Goal: Contribute content

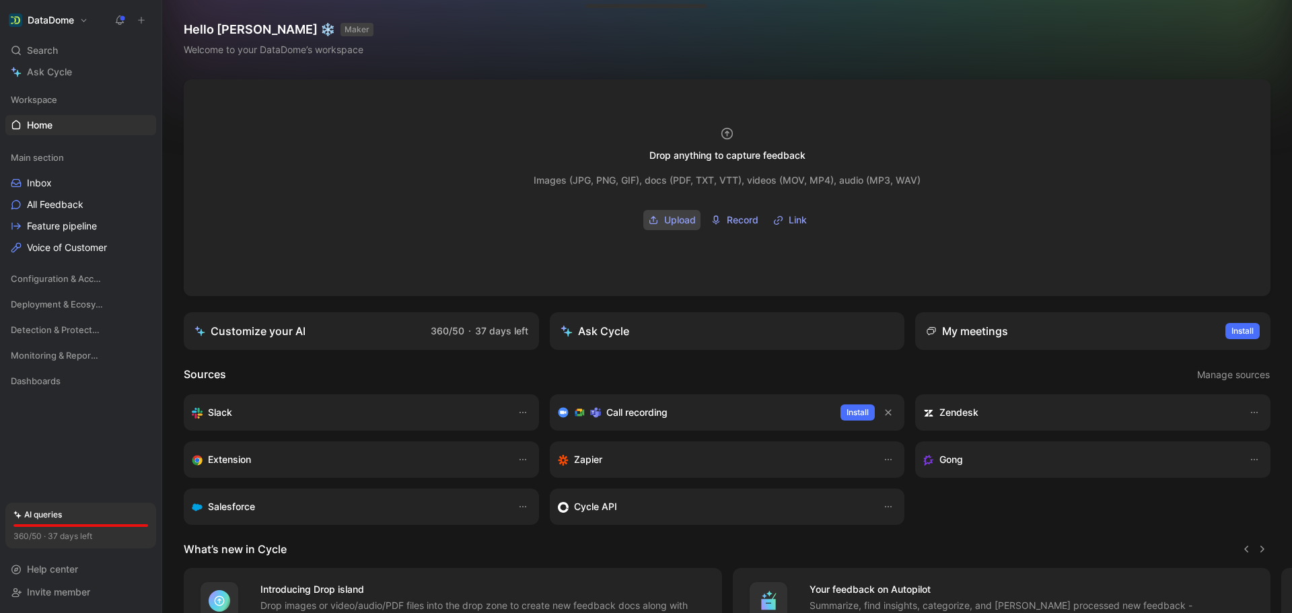
click at [673, 219] on span "Upload" at bounding box center [680, 220] width 32 height 16
click at [664, 215] on span "Upload" at bounding box center [680, 220] width 32 height 16
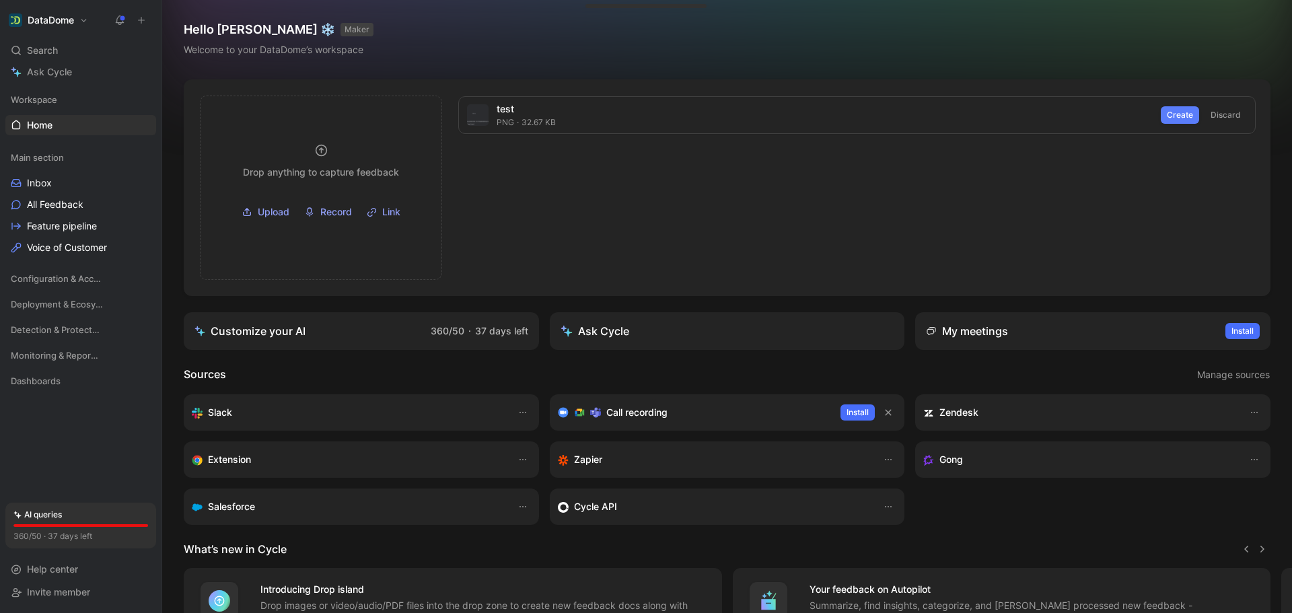
click at [1179, 113] on span "Create" at bounding box center [1180, 114] width 26 height 13
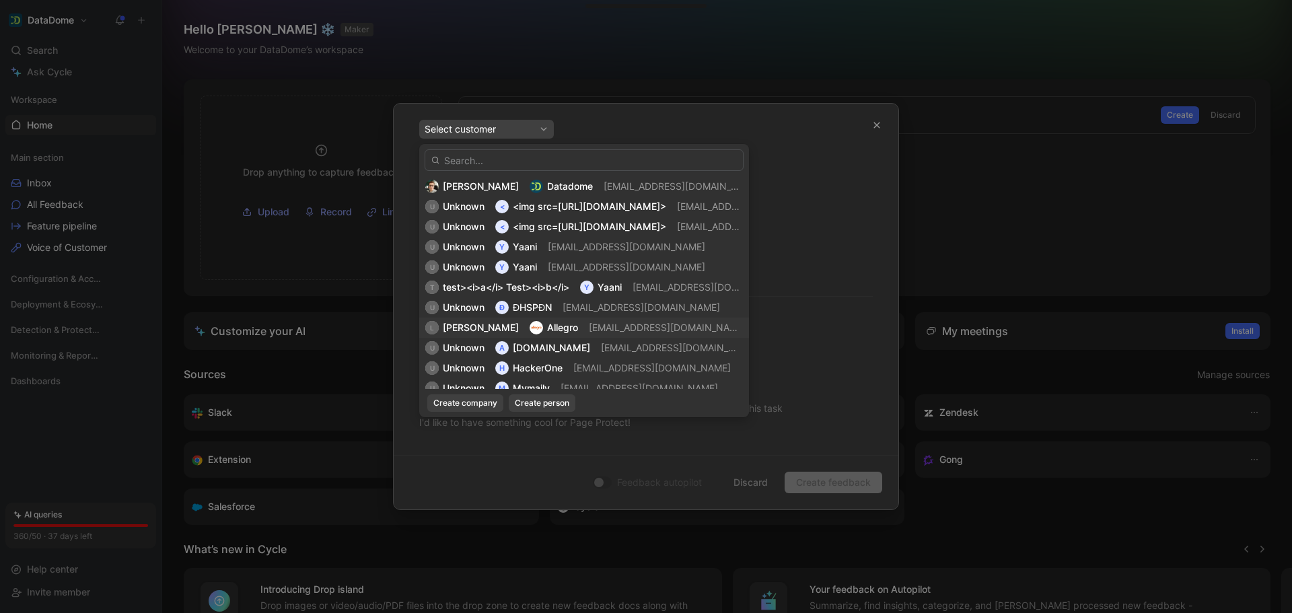
click at [589, 321] on span "[EMAIL_ADDRESS][DOMAIN_NAME]" at bounding box center [666, 328] width 154 height 16
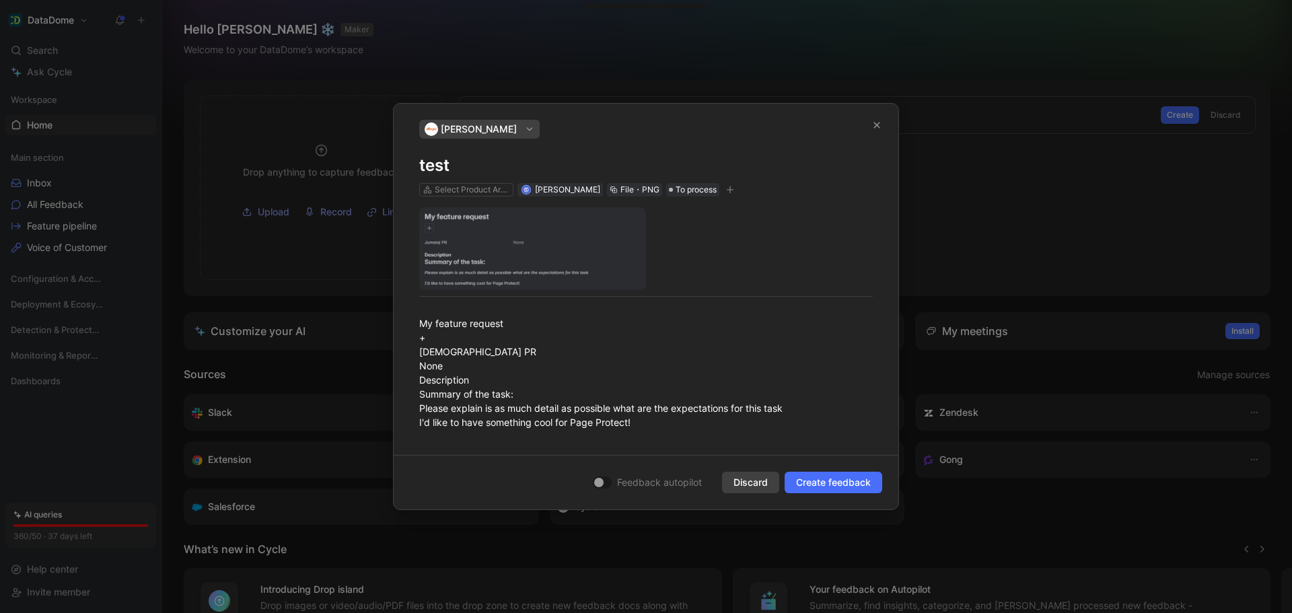
click at [734, 481] on span "Discard" at bounding box center [750, 482] width 34 height 16
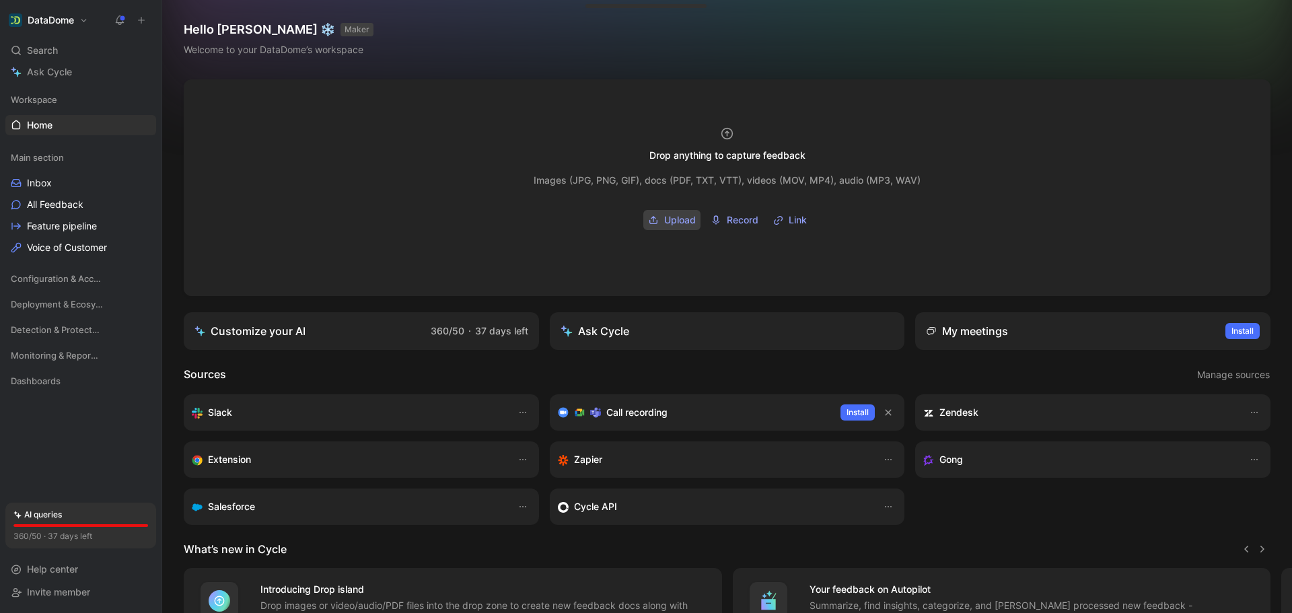
click at [657, 219] on button "Upload" at bounding box center [671, 220] width 57 height 20
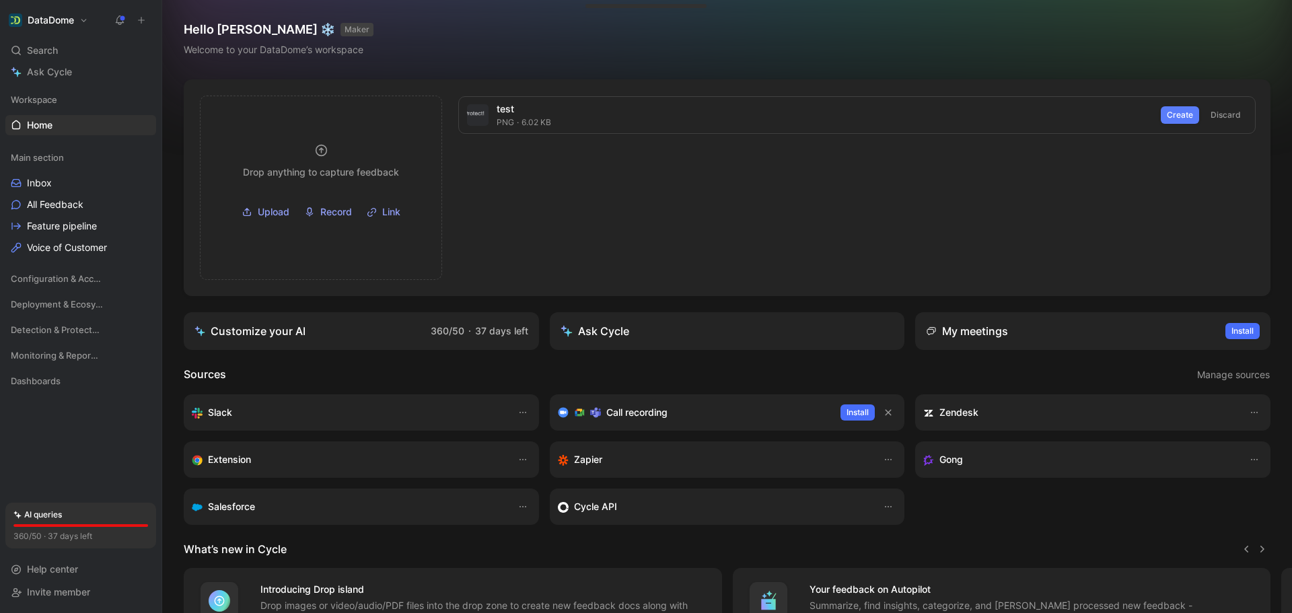
click at [1180, 115] on span "Create" at bounding box center [1180, 114] width 26 height 13
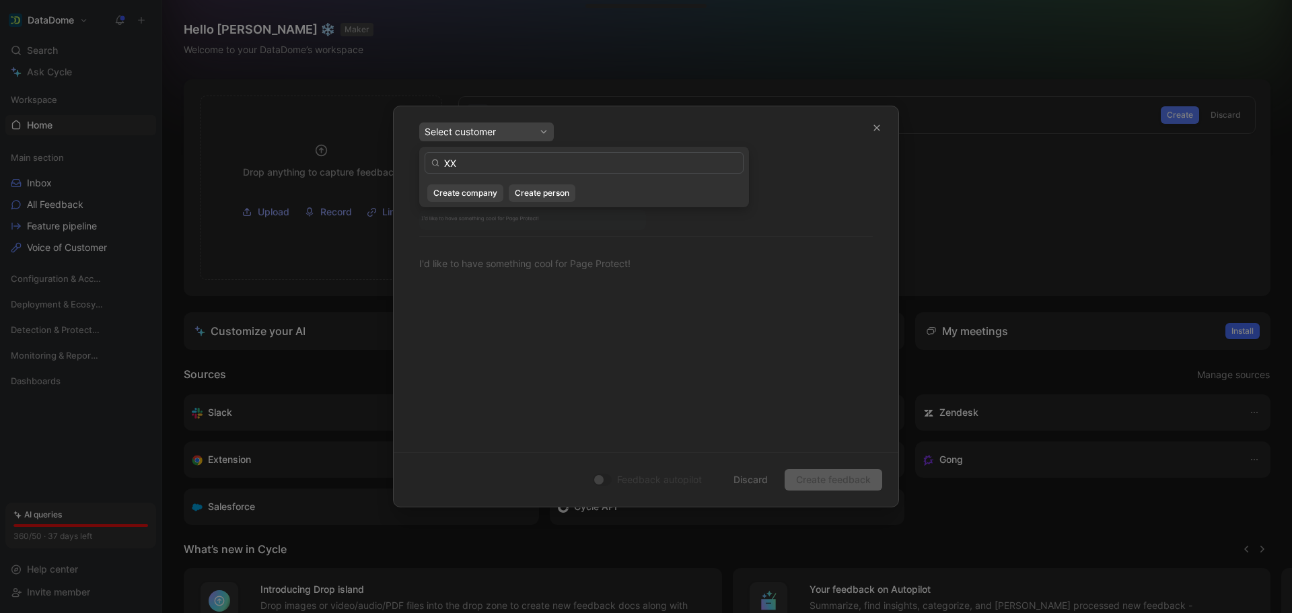
type input "X"
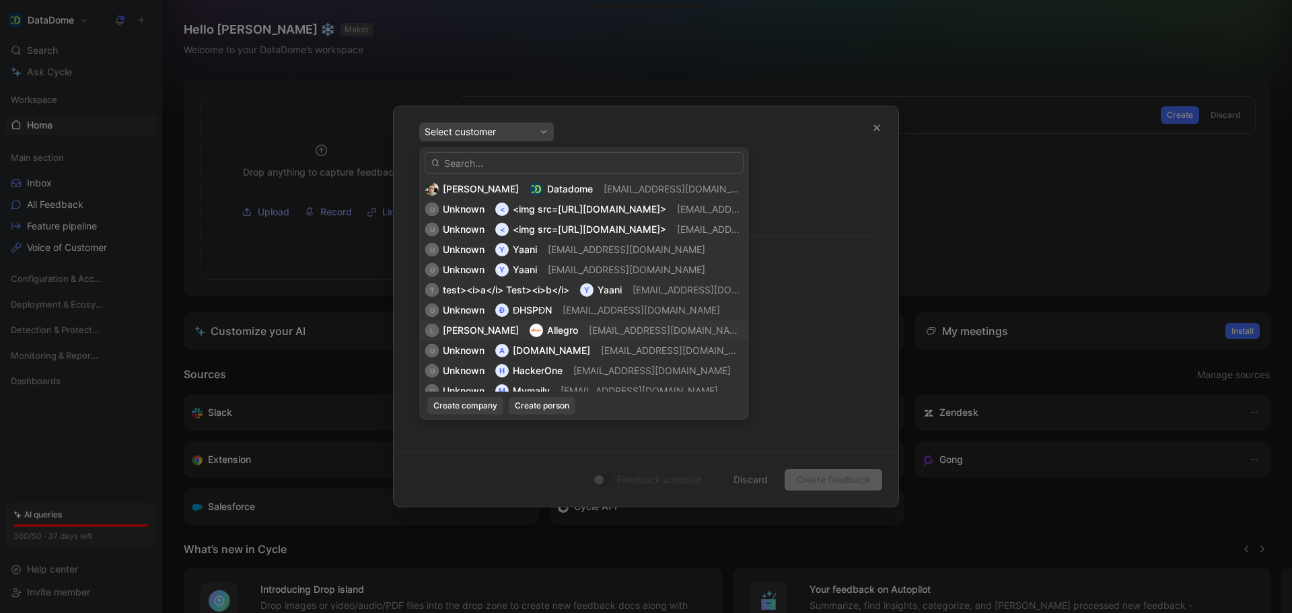
click at [560, 332] on div "[PERSON_NAME] Allegro [EMAIL_ADDRESS][DOMAIN_NAME]" at bounding box center [584, 330] width 318 height 16
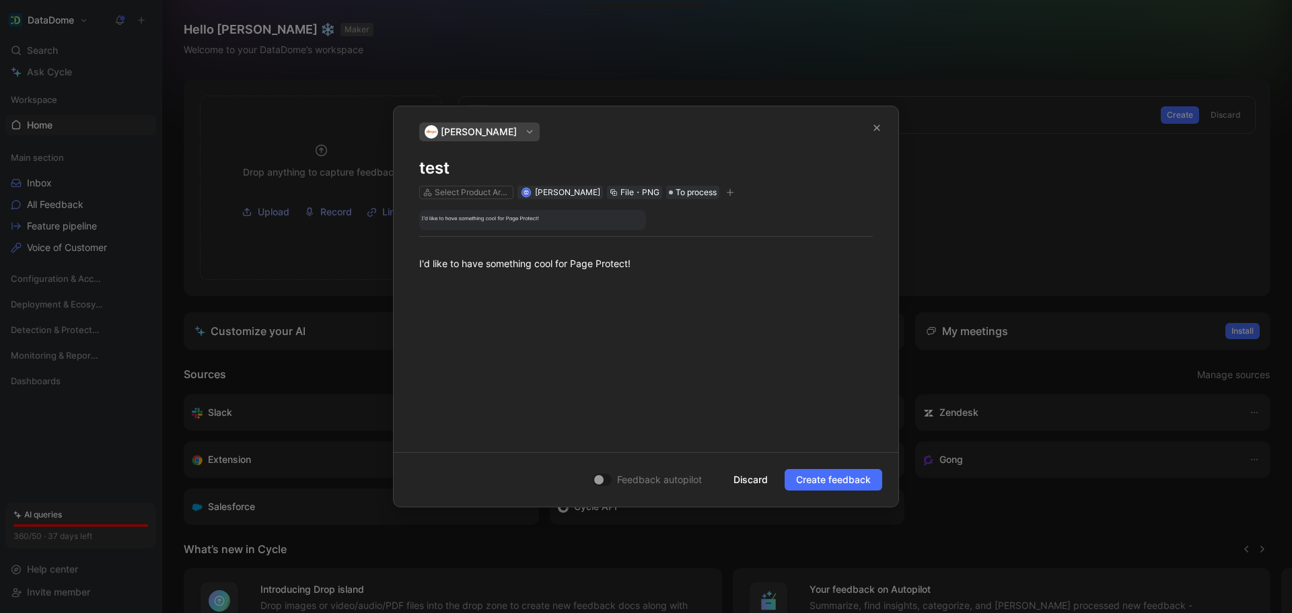
click at [539, 344] on div "I'd like to have something cool for Page Protect!" at bounding box center [646, 320] width 505 height 242
click at [566, 286] on div "I'd like to have something cool for Page Protect!" at bounding box center [646, 320] width 505 height 242
click at [642, 262] on div "I'd like to have something cool for Page Protect!" at bounding box center [645, 256] width 453 height 28
